Goal: Transaction & Acquisition: Purchase product/service

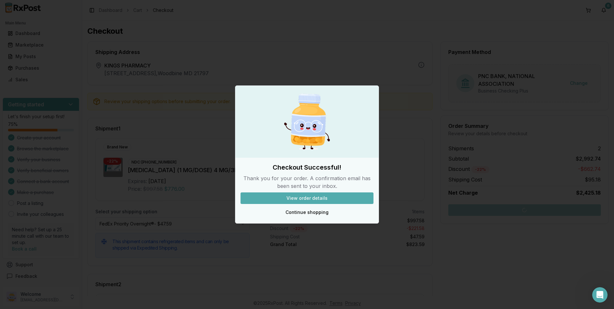
click at [310, 197] on button "View order details" at bounding box center [306, 198] width 133 height 12
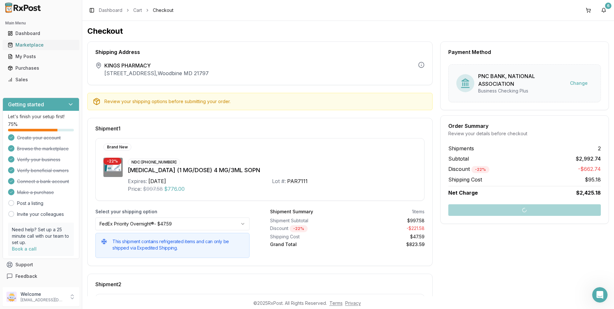
click at [34, 44] on div "Marketplace" at bounding box center [41, 45] width 66 height 6
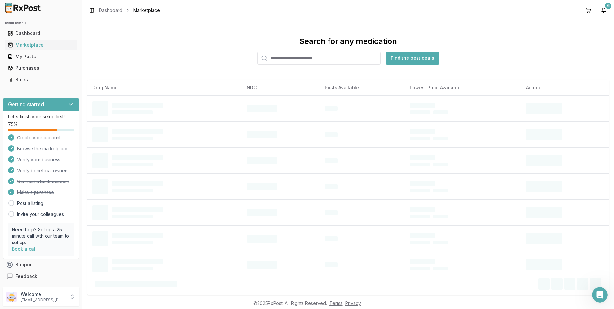
click at [308, 61] on input "search" at bounding box center [318, 58] width 123 height 13
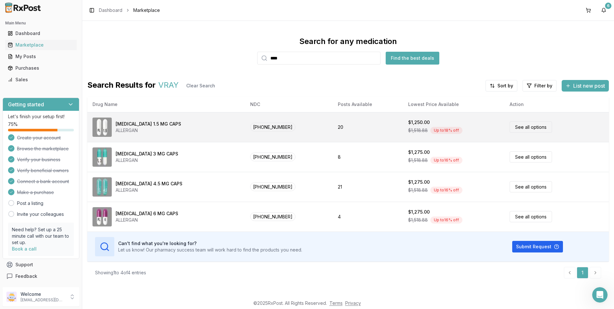
type input "****"
click at [510, 129] on link "See all options" at bounding box center [531, 126] width 42 height 11
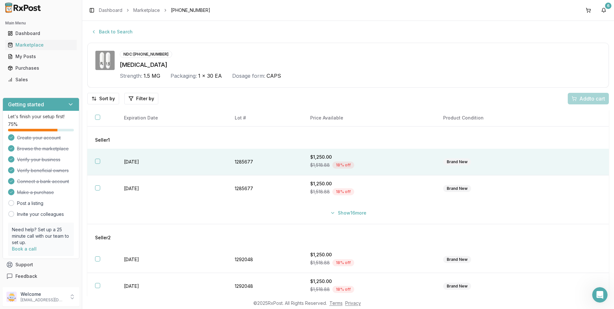
click at [98, 162] on button "button" at bounding box center [97, 161] width 5 height 5
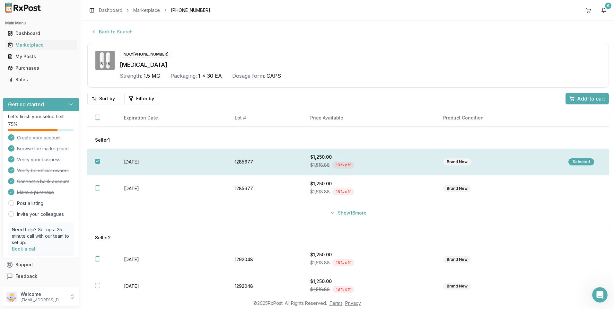
click at [576, 159] on div "Selected" at bounding box center [581, 161] width 26 height 7
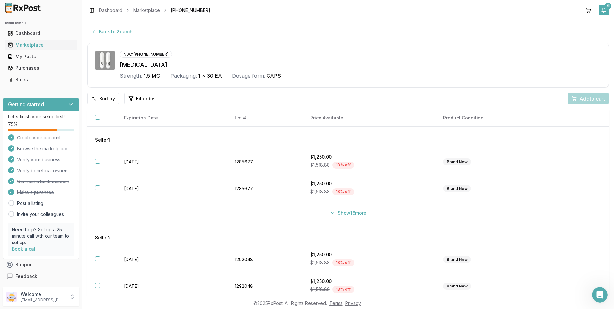
click at [606, 7] on div "6" at bounding box center [608, 6] width 6 height 6
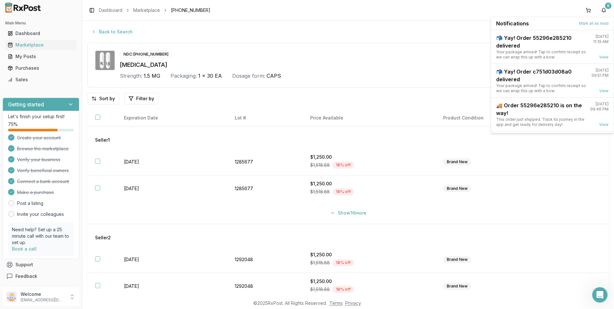
click at [442, 50] on div "NDC: [PHONE_NUMBER] [MEDICAL_DATA] Strength: 1.5 MG Packaging: 1 x 30 EA Dosage…" at bounding box center [347, 65] width 521 height 45
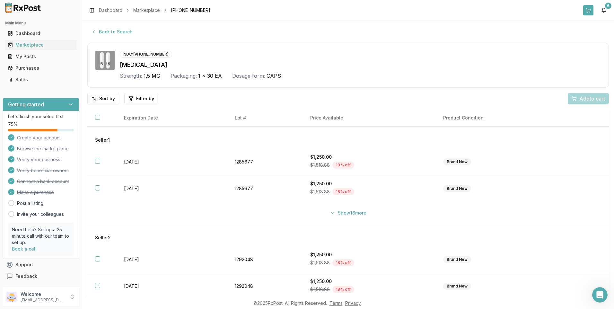
click at [590, 11] on button at bounding box center [588, 10] width 10 height 10
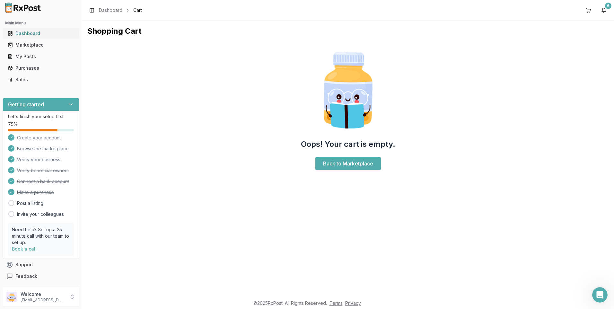
click at [22, 32] on div "Dashboard" at bounding box center [41, 33] width 66 height 6
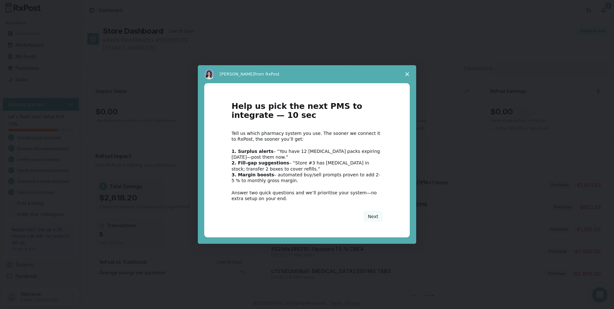
click at [407, 74] on polygon "Close survey" at bounding box center [407, 74] width 4 height 4
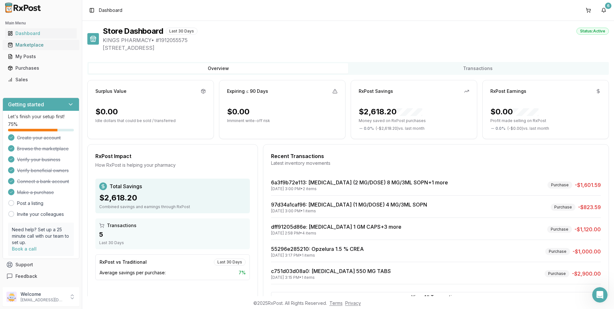
click at [22, 44] on div "Marketplace" at bounding box center [41, 45] width 66 height 6
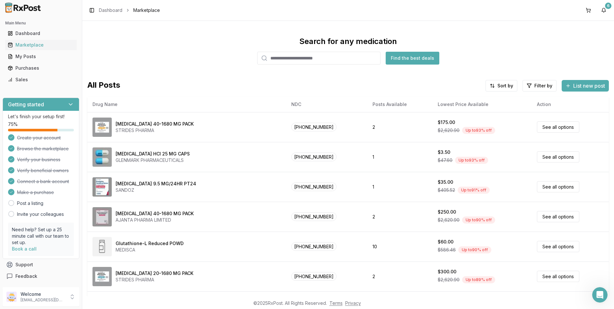
click at [295, 58] on input "search" at bounding box center [318, 58] width 123 height 13
type input "****"
click at [412, 55] on button "Find the best deals" at bounding box center [413, 58] width 54 height 13
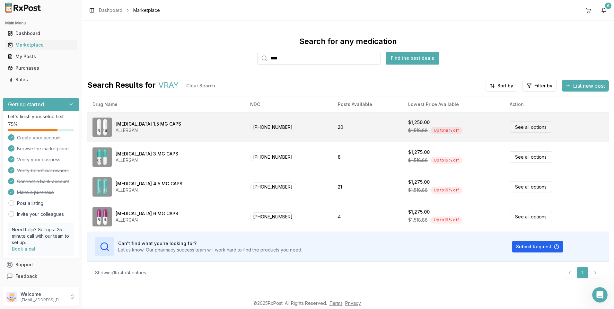
click at [523, 127] on link "See all options" at bounding box center [531, 126] width 42 height 11
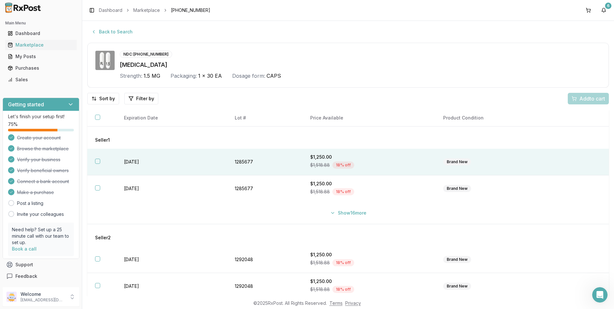
click at [96, 161] on button "button" at bounding box center [97, 161] width 5 height 5
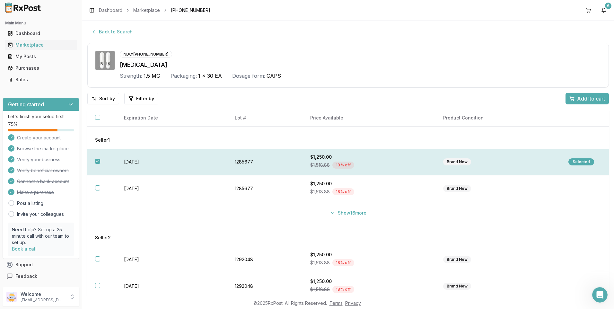
click at [577, 161] on div "Selected" at bounding box center [581, 161] width 26 height 7
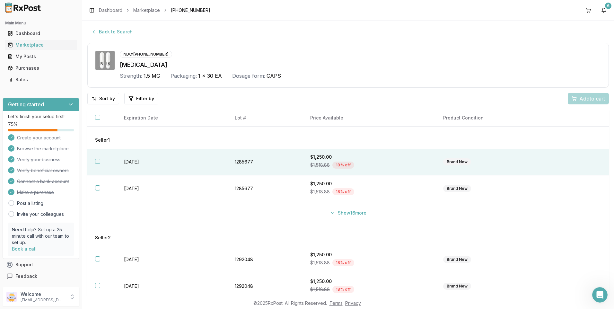
click at [558, 57] on div "NDC: [PHONE_NUMBER]" at bounding box center [360, 54] width 481 height 7
click at [587, 10] on button at bounding box center [588, 10] width 10 height 10
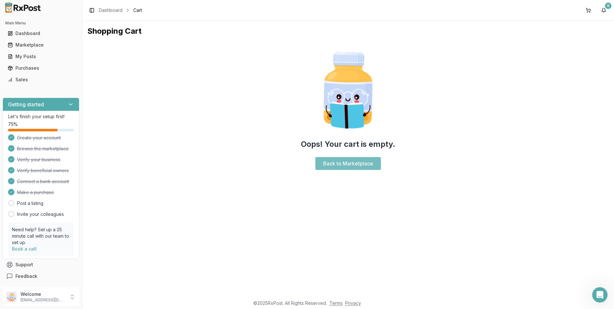
click at [350, 162] on link "Back to Marketplace" at bounding box center [348, 163] width 66 height 13
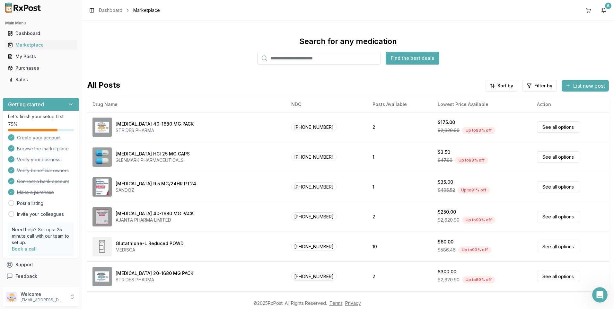
click at [295, 60] on input "search" at bounding box center [318, 58] width 123 height 13
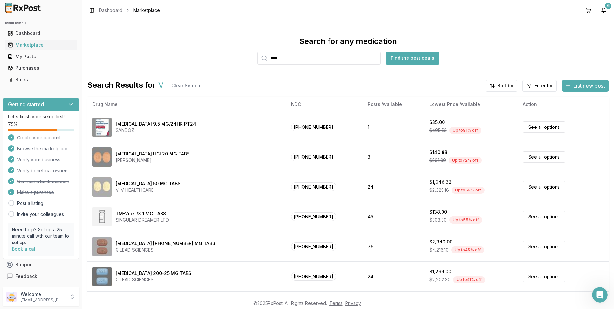
type input "****"
click at [393, 57] on button "Find the best deals" at bounding box center [413, 58] width 54 height 13
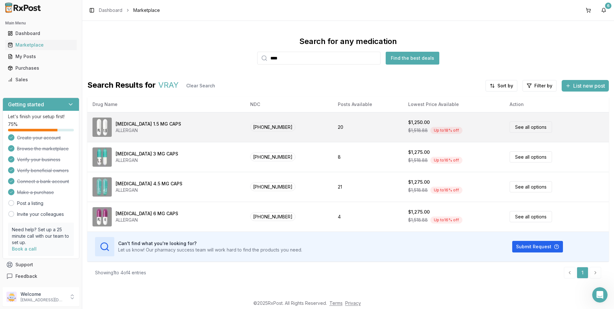
click at [528, 127] on link "See all options" at bounding box center [531, 126] width 42 height 11
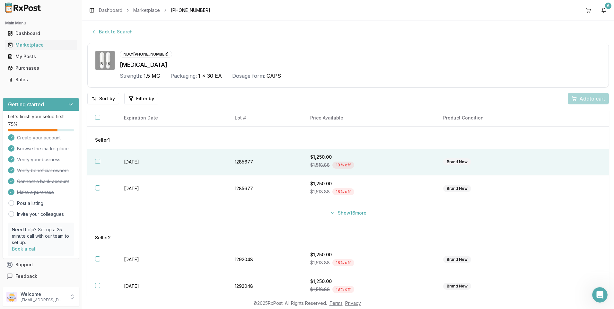
click at [99, 161] on button "button" at bounding box center [97, 161] width 5 height 5
click at [581, 98] on span "Add 1 to cart" at bounding box center [591, 99] width 28 height 8
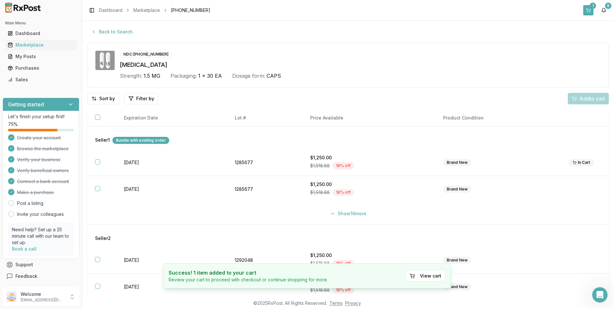
click at [590, 5] on div "1" at bounding box center [593, 6] width 6 height 6
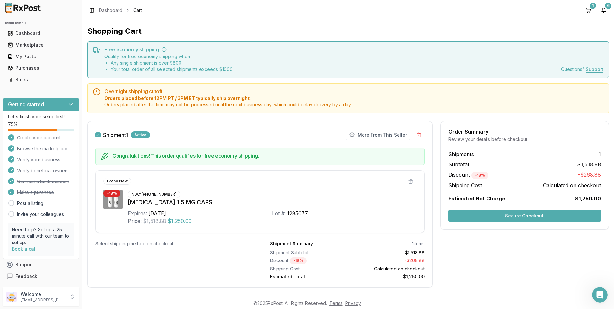
click at [535, 214] on button "Secure Checkout" at bounding box center [524, 216] width 153 height 12
